Goal: Information Seeking & Learning: Learn about a topic

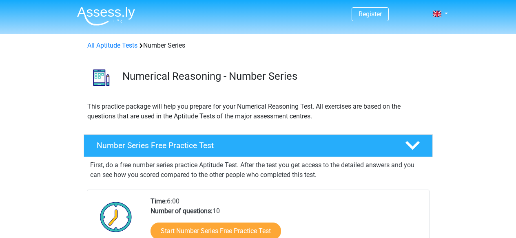
scroll to position [125, 0]
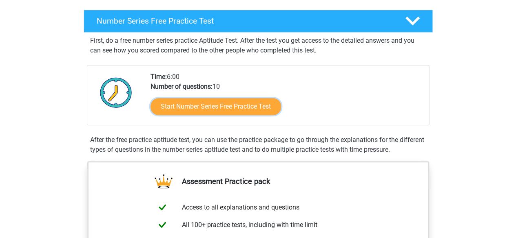
click at [220, 113] on link "Start Number Series Free Practice Test" at bounding box center [215, 106] width 130 height 17
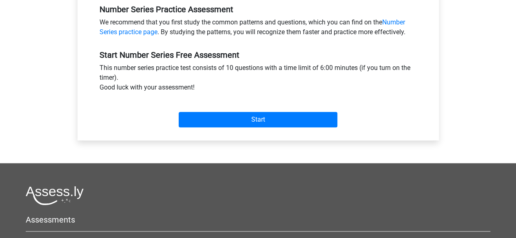
scroll to position [256, 0]
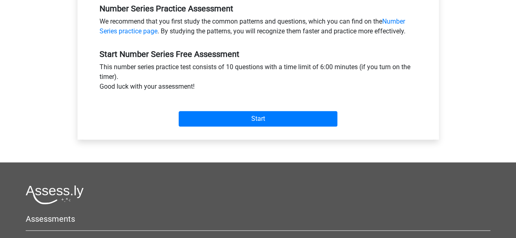
click at [245, 126] on div "Start" at bounding box center [257, 112] width 329 height 35
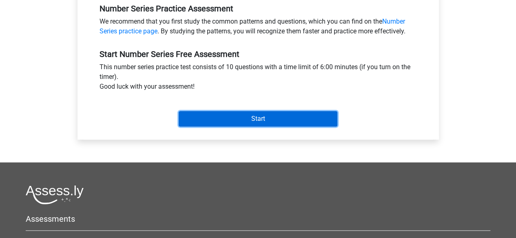
click at [251, 122] on input "Start" at bounding box center [257, 118] width 159 height 15
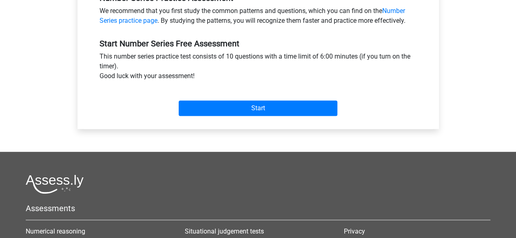
scroll to position [268, 0]
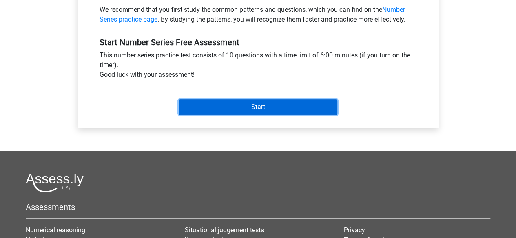
click at [231, 104] on input "Start" at bounding box center [257, 106] width 159 height 15
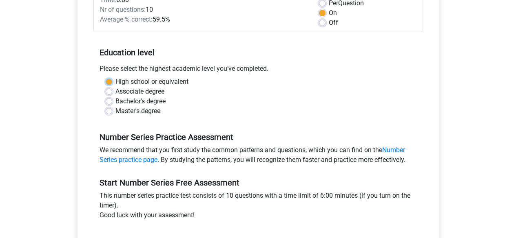
scroll to position [125, 0]
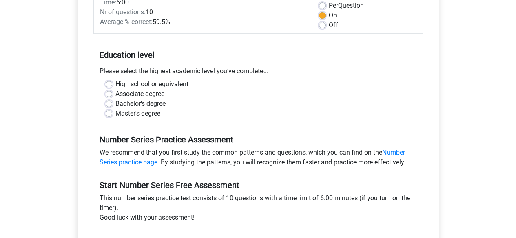
click at [115, 112] on label "Master's degree" at bounding box center [137, 114] width 45 height 10
click at [109, 112] on input "Master's degree" at bounding box center [109, 113] width 7 height 8
radio input "true"
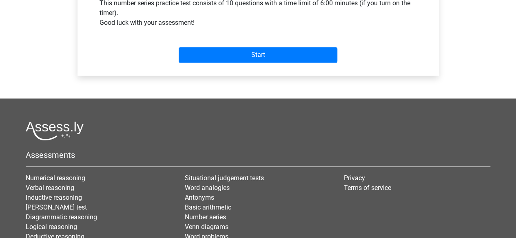
scroll to position [323, 0]
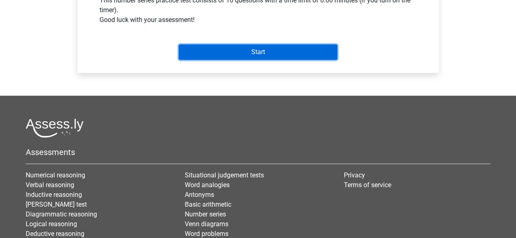
click at [246, 54] on input "Start" at bounding box center [257, 51] width 159 height 15
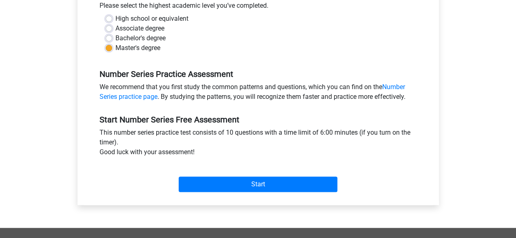
scroll to position [183, 0]
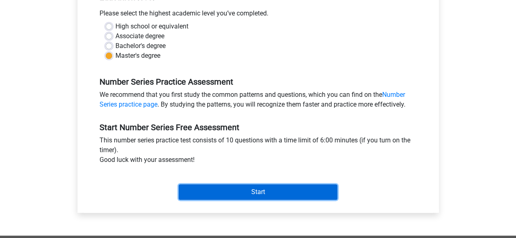
click at [283, 199] on input "Start" at bounding box center [257, 192] width 159 height 15
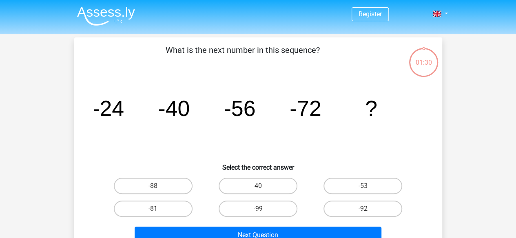
click at [147, 187] on label "-88" at bounding box center [153, 186] width 79 height 16
click at [153, 187] on input "-88" at bounding box center [155, 188] width 5 height 5
radio input "true"
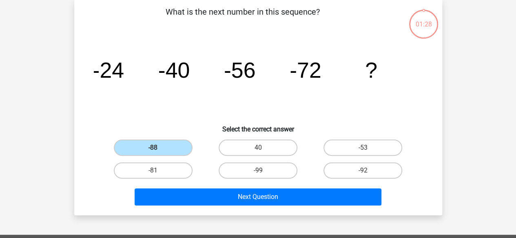
scroll to position [39, 0]
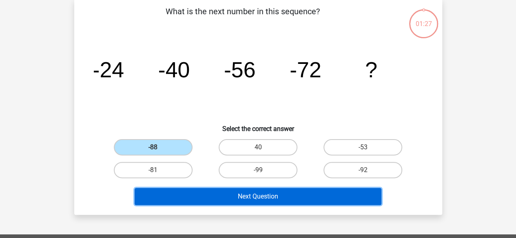
click at [266, 198] on button "Next Question" at bounding box center [257, 196] width 247 height 17
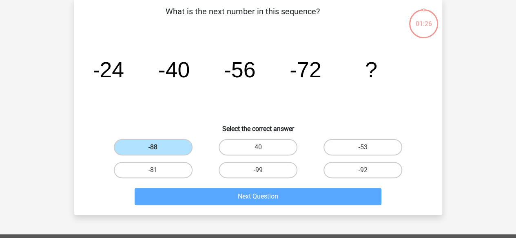
scroll to position [37, 0]
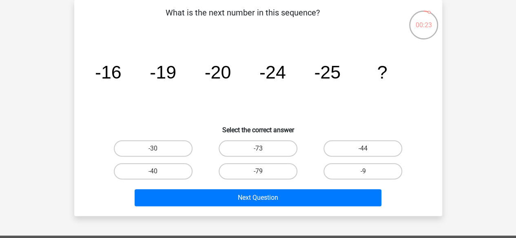
click at [154, 144] on label "-30" at bounding box center [153, 149] width 79 height 16
click at [154, 149] on input "-30" at bounding box center [155, 151] width 5 height 5
radio input "true"
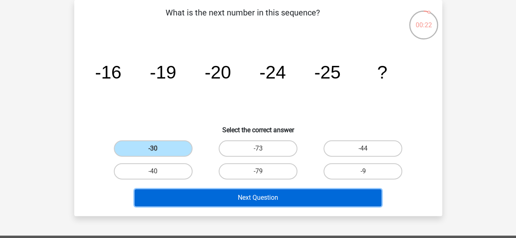
click at [238, 194] on button "Next Question" at bounding box center [257, 197] width 247 height 17
